Goal: Information Seeking & Learning: Learn about a topic

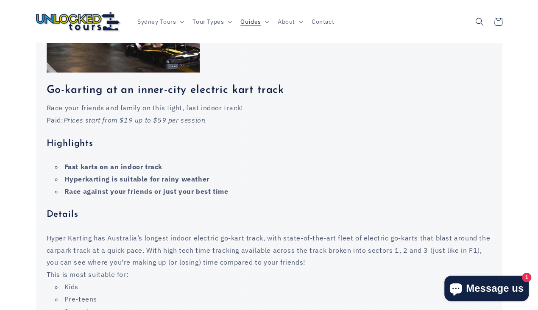
click at [98, 123] on div "Race your friends and family on this tight, fast indoor track! Paid: Prices sta…" at bounding box center [269, 252] width 445 height 301
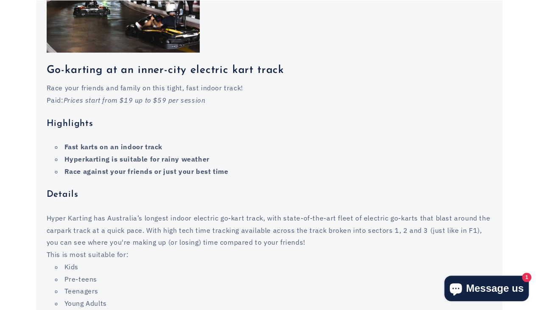
scroll to position [594, 0]
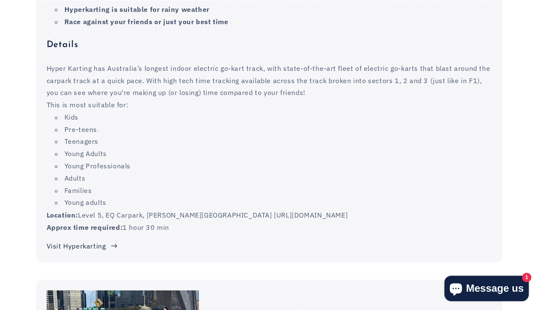
click at [95, 240] on link "Visit Hyperkarting" at bounding box center [82, 246] width 71 height 12
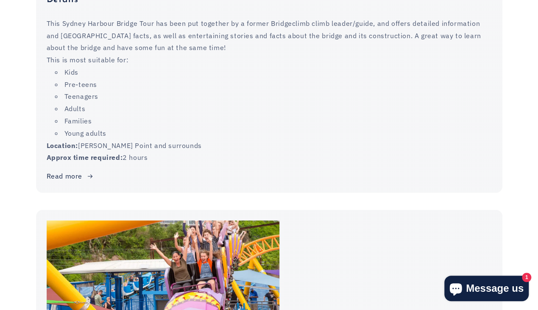
scroll to position [1187, 0]
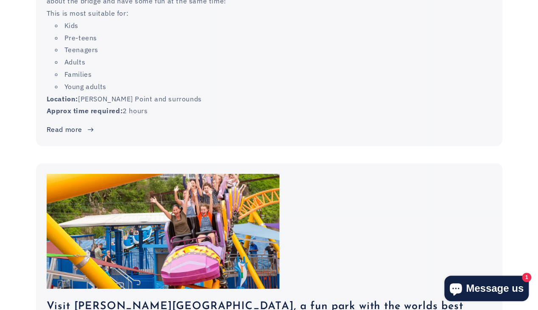
click at [58, 123] on link "Read more" at bounding box center [70, 129] width 47 height 12
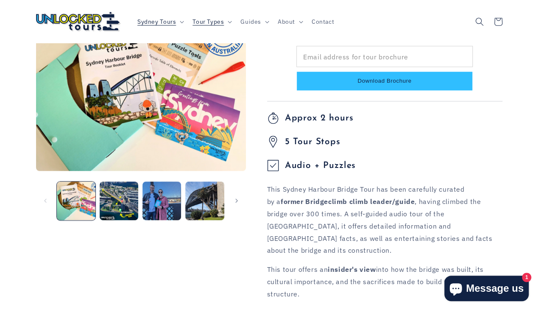
scroll to position [42, 0]
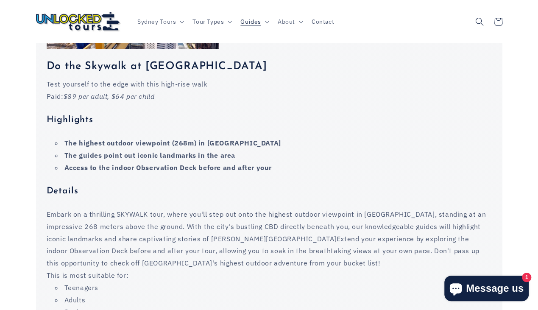
scroll to position [6585, 0]
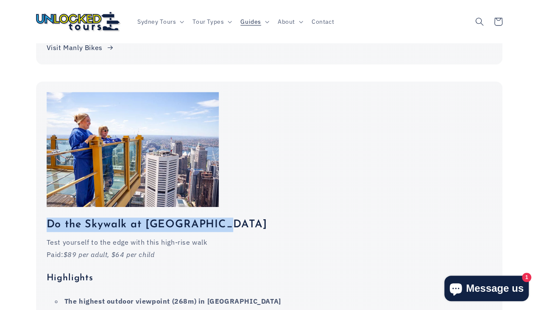
drag, startPoint x: 213, startPoint y: 179, endPoint x: 47, endPoint y: 179, distance: 165.3
click at [47, 217] on h3 "Do the Skywalk at Sydney Tower" at bounding box center [269, 224] width 445 height 14
drag, startPoint x: 86, startPoint y: 180, endPoint x: 220, endPoint y: 176, distance: 134.0
click at [220, 217] on h3 "Do the Skywalk at [GEOGRAPHIC_DATA]" at bounding box center [269, 224] width 445 height 14
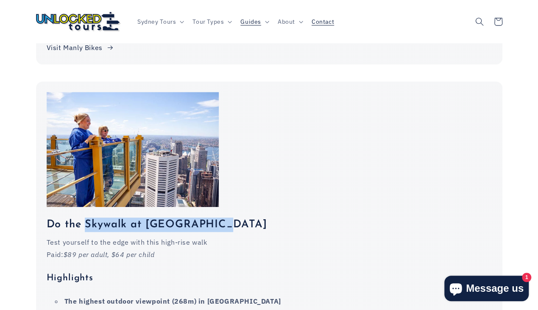
copy h3 "Skywalk at Sydney Tower"
